Goal: Task Accomplishment & Management: Manage account settings

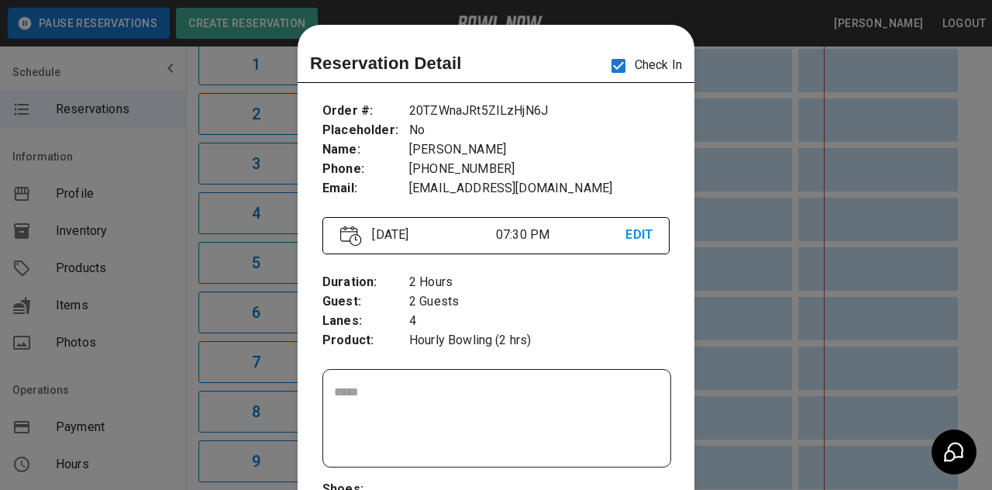
click at [824, 180] on div at bounding box center [496, 245] width 992 height 490
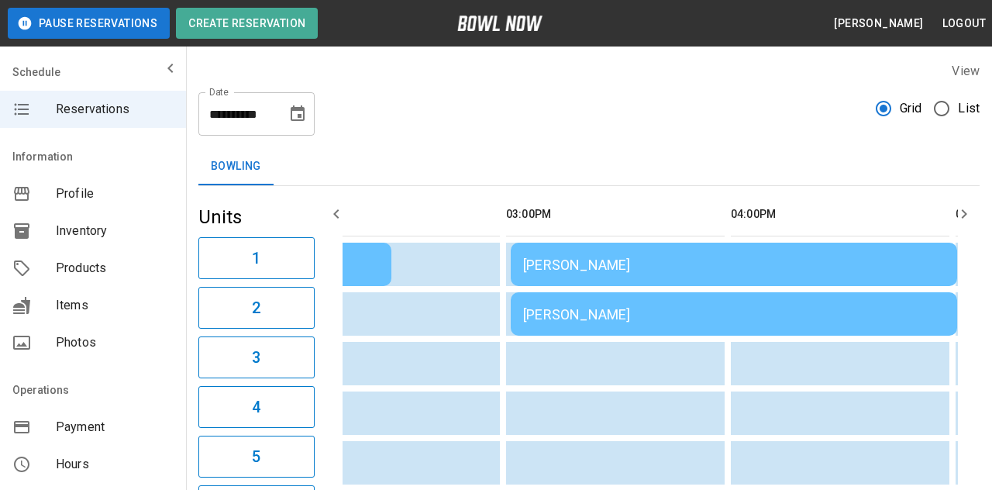
scroll to position [0, 636]
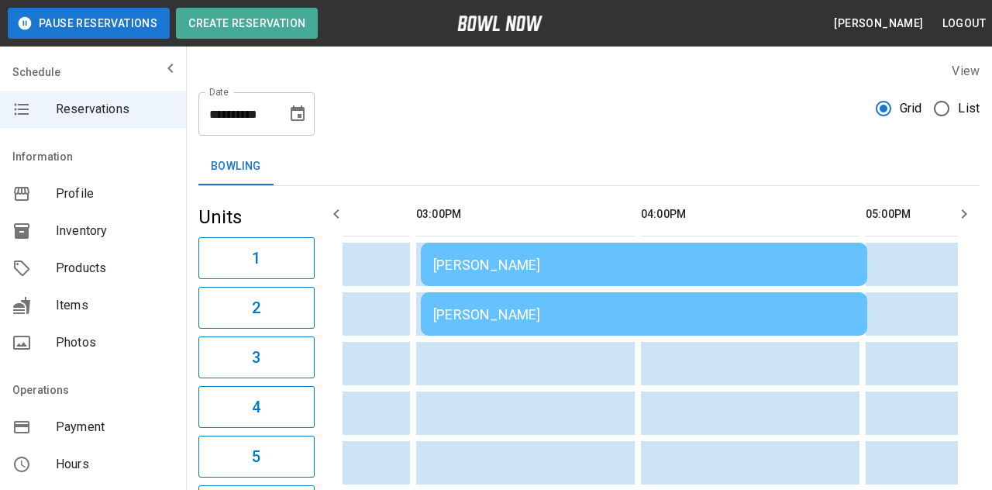
click at [777, 316] on div "Stacie Narowski" at bounding box center [644, 314] width 422 height 16
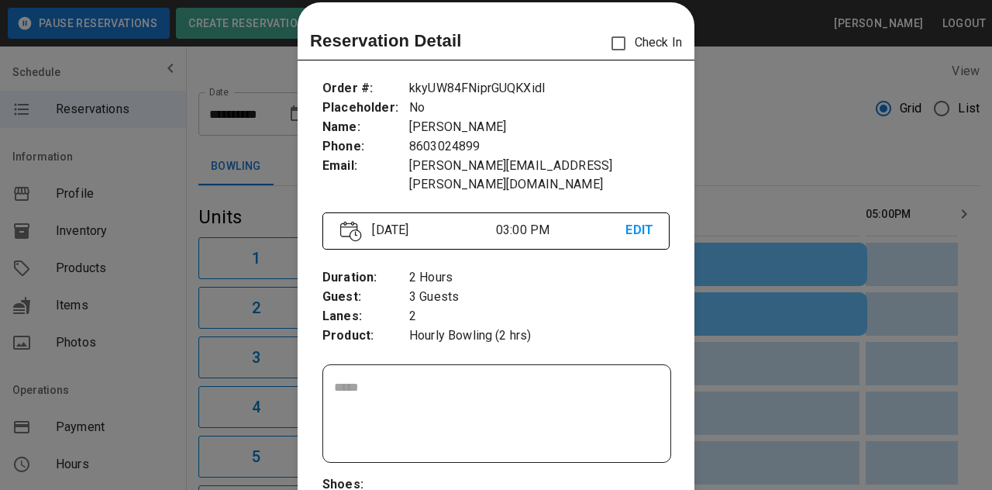
click at [788, 366] on div at bounding box center [496, 245] width 992 height 490
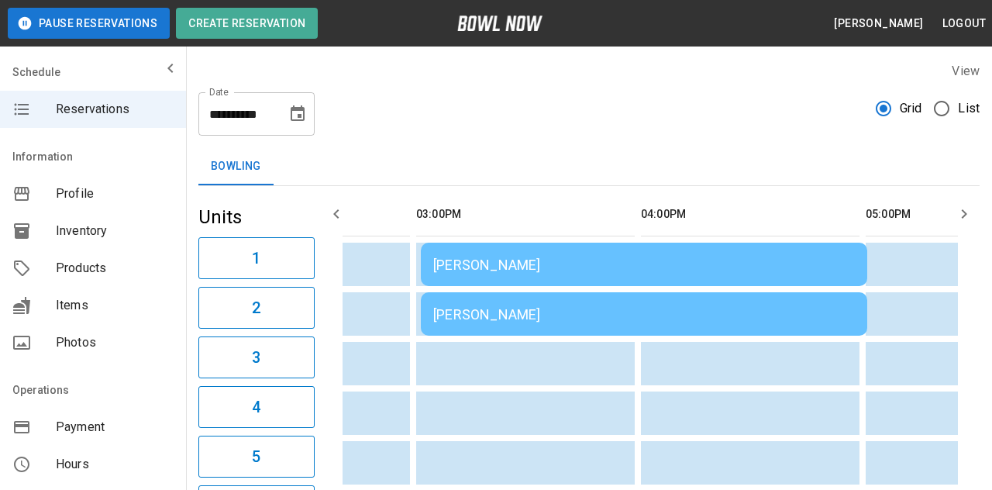
click at [793, 321] on div "Stacie Narowski" at bounding box center [644, 314] width 422 height 16
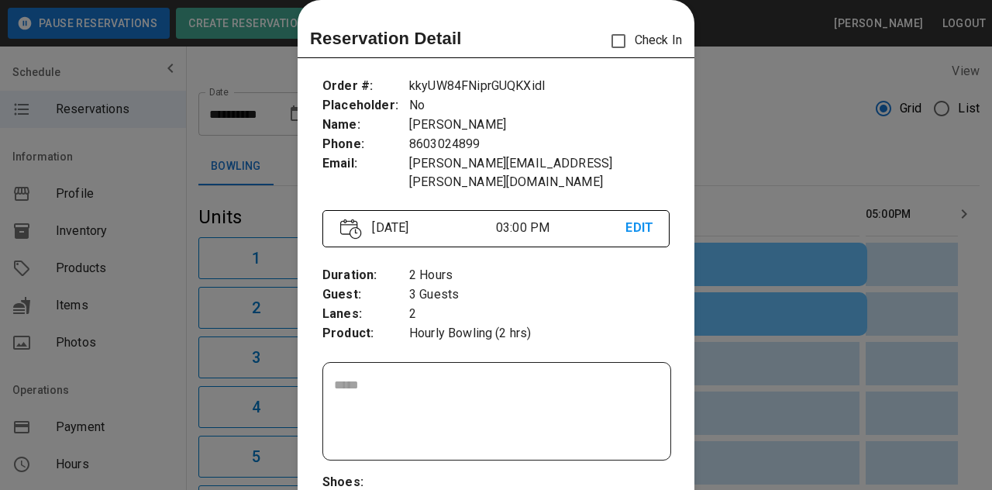
click at [796, 369] on div at bounding box center [496, 245] width 992 height 490
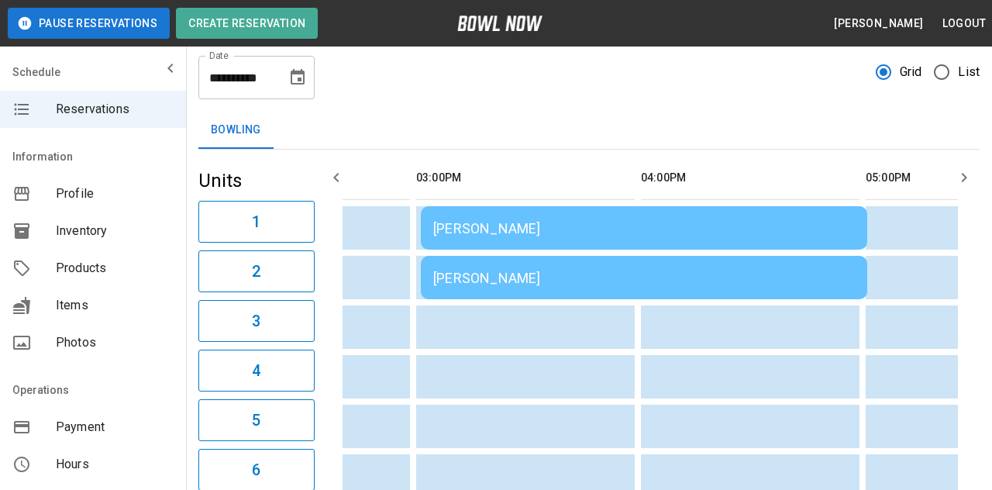
click at [795, 234] on div "Stacie Narowski" at bounding box center [644, 228] width 422 height 16
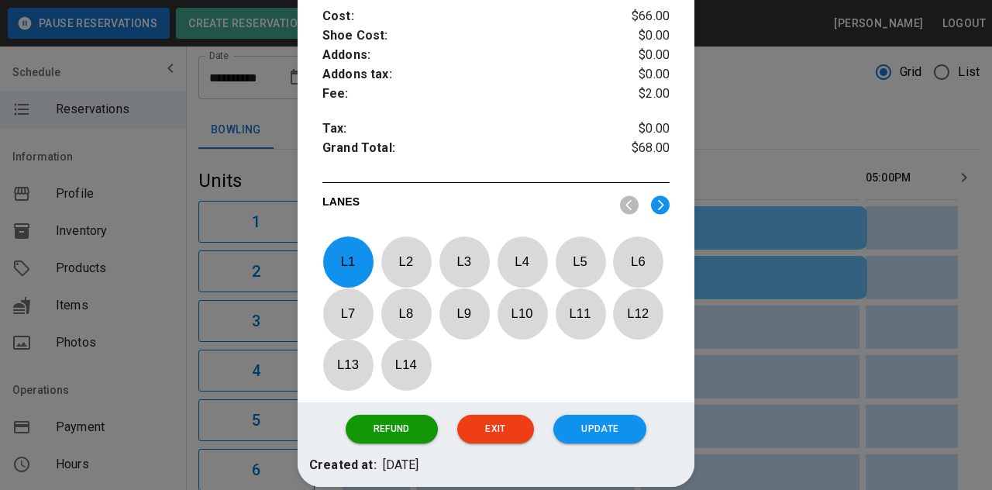
click at [347, 255] on p "L 1" at bounding box center [348, 261] width 51 height 36
click at [357, 367] on p "L 13" at bounding box center [348, 365] width 51 height 36
click at [594, 439] on button "Update" at bounding box center [600, 429] width 93 height 29
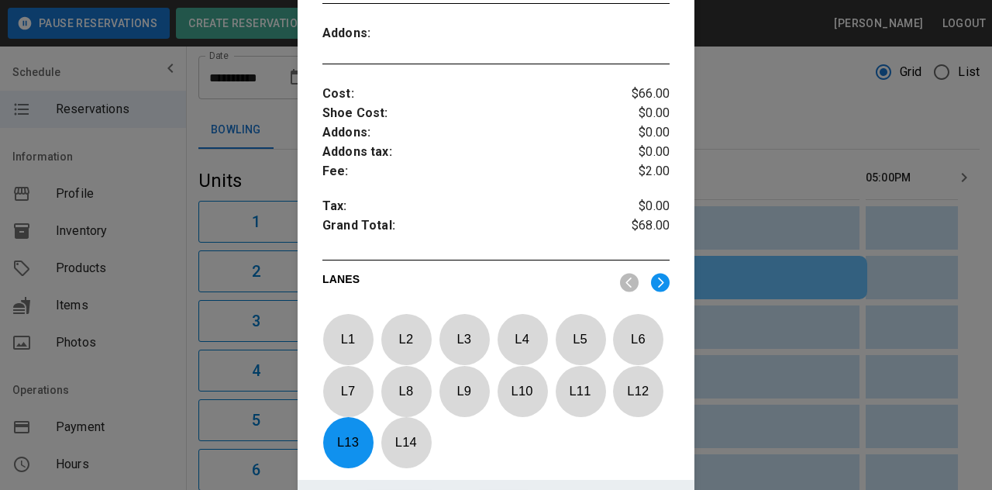
click at [769, 360] on td "sticky table" at bounding box center [786, 376] width 50 height 43
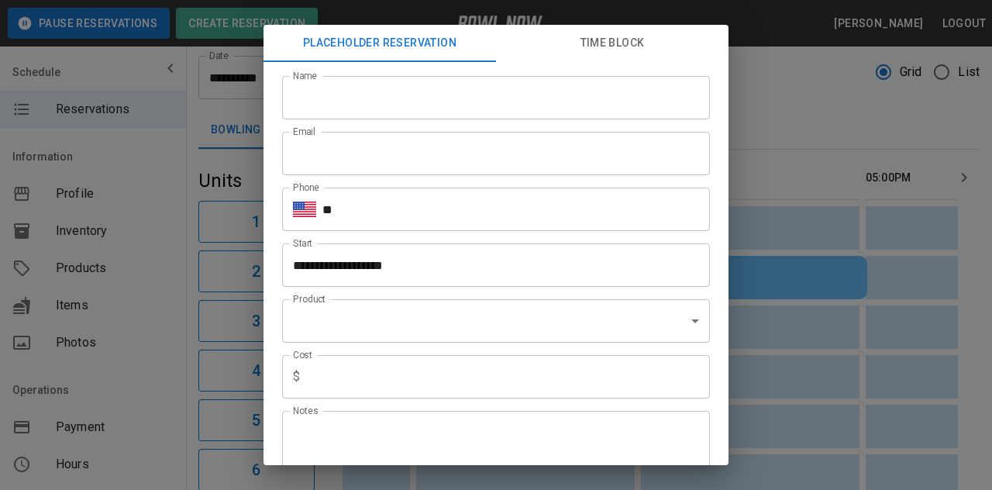
click at [787, 280] on div "**********" at bounding box center [496, 245] width 992 height 490
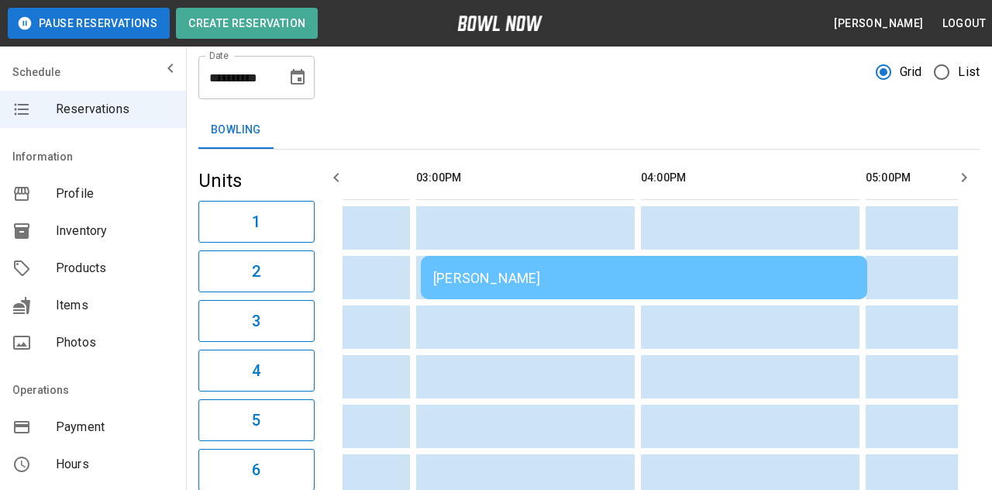
click at [817, 281] on div "Stacie Narowski" at bounding box center [644, 278] width 422 height 16
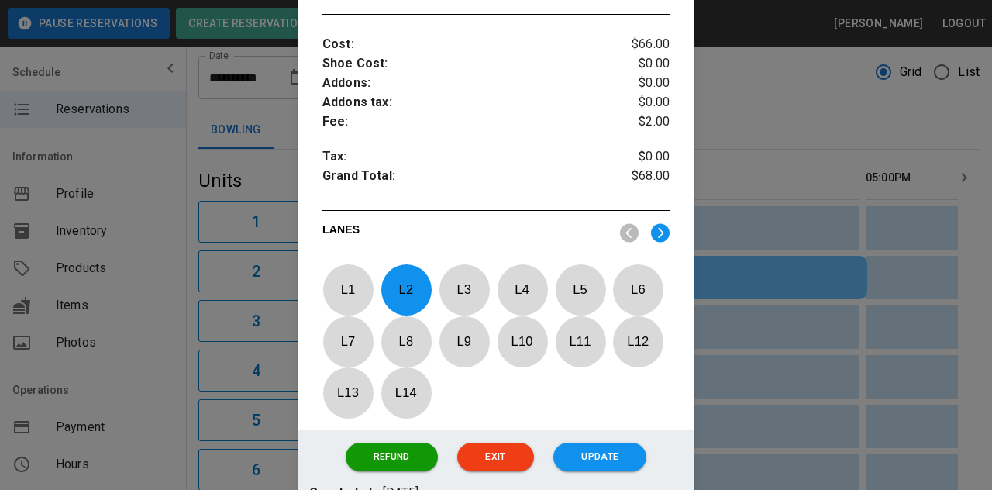
click at [389, 276] on p "L 2" at bounding box center [406, 289] width 51 height 36
click at [408, 382] on p "L 14" at bounding box center [406, 392] width 51 height 36
click at [599, 463] on button "Update" at bounding box center [600, 457] width 93 height 29
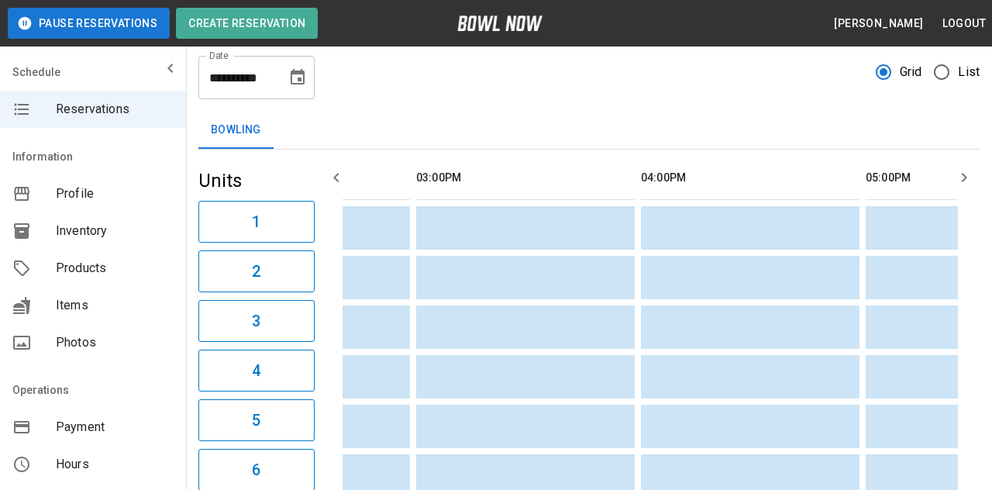
click at [730, 485] on td "sticky table" at bounding box center [729, 475] width 50 height 43
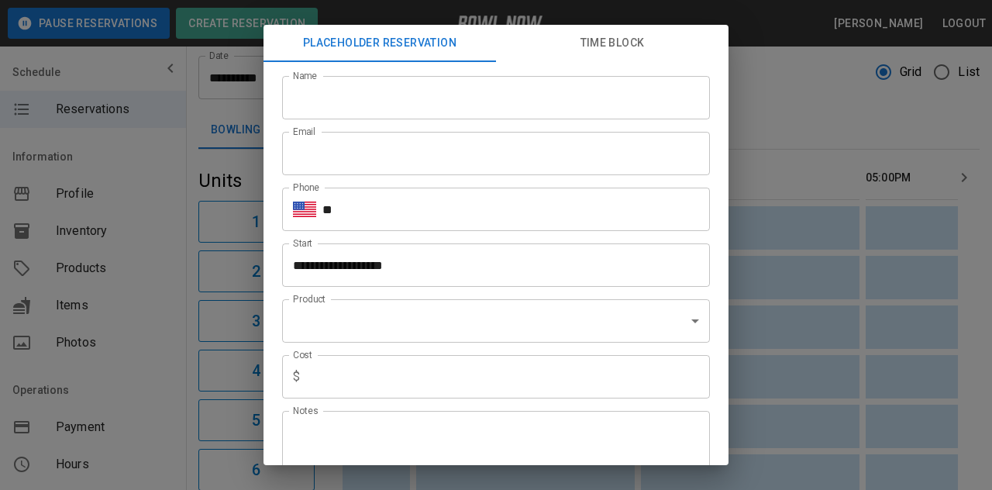
click at [204, 271] on div "**********" at bounding box center [496, 245] width 992 height 490
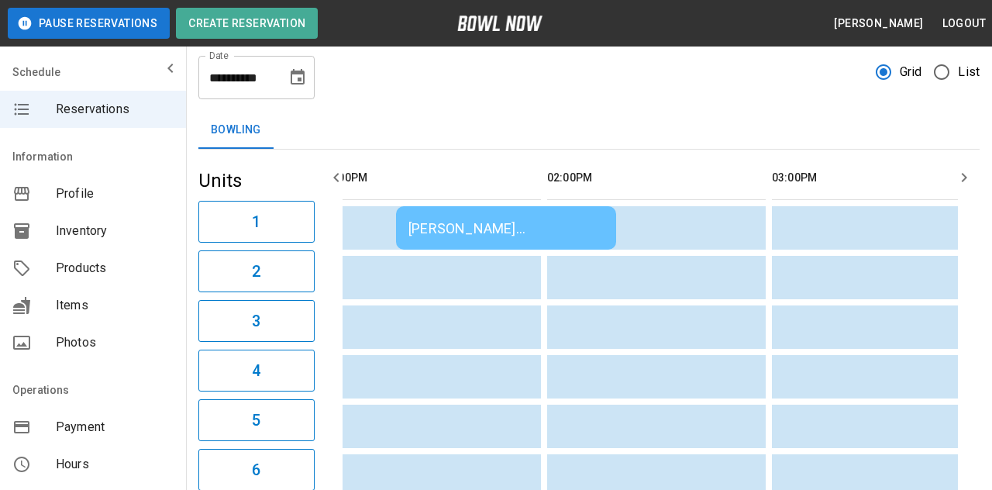
scroll to position [0, 208]
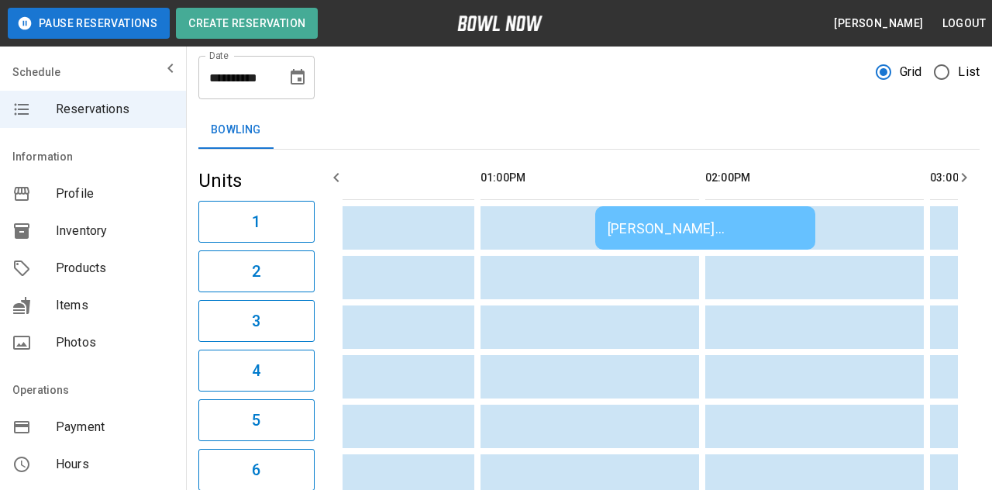
click at [733, 240] on td "Daniel Leblanc leblanc" at bounding box center [705, 227] width 220 height 43
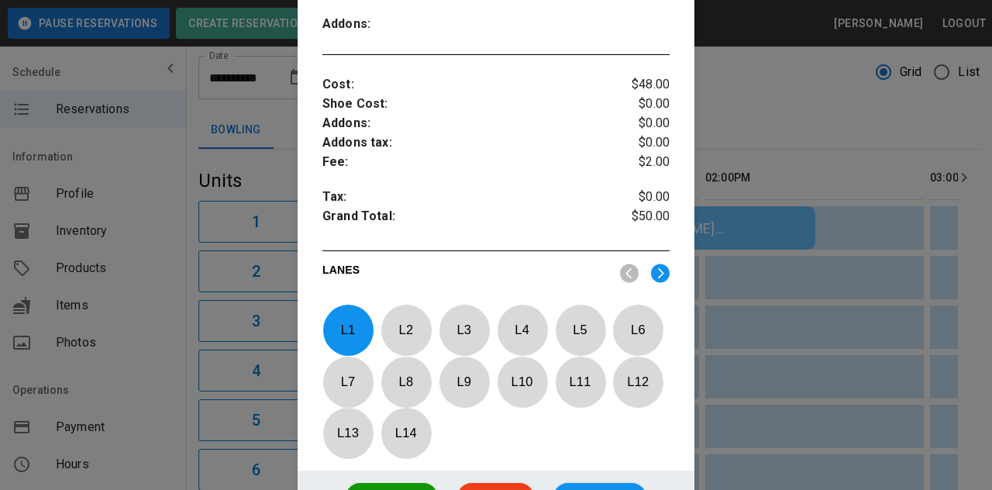
click at [349, 320] on p "L 1" at bounding box center [348, 330] width 51 height 36
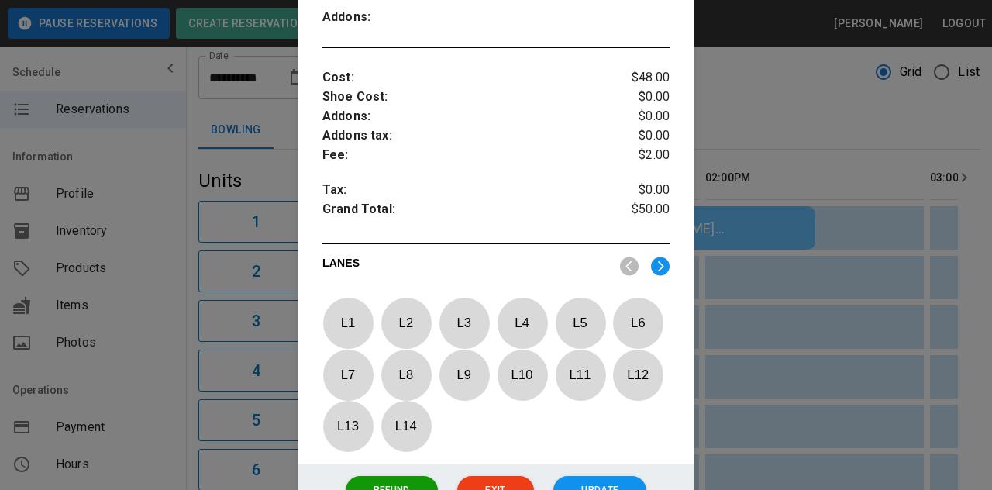
click at [516, 364] on p "L 10" at bounding box center [522, 375] width 51 height 36
click at [584, 480] on button "Update" at bounding box center [600, 490] width 93 height 29
